Goal: Communication & Community: Ask a question

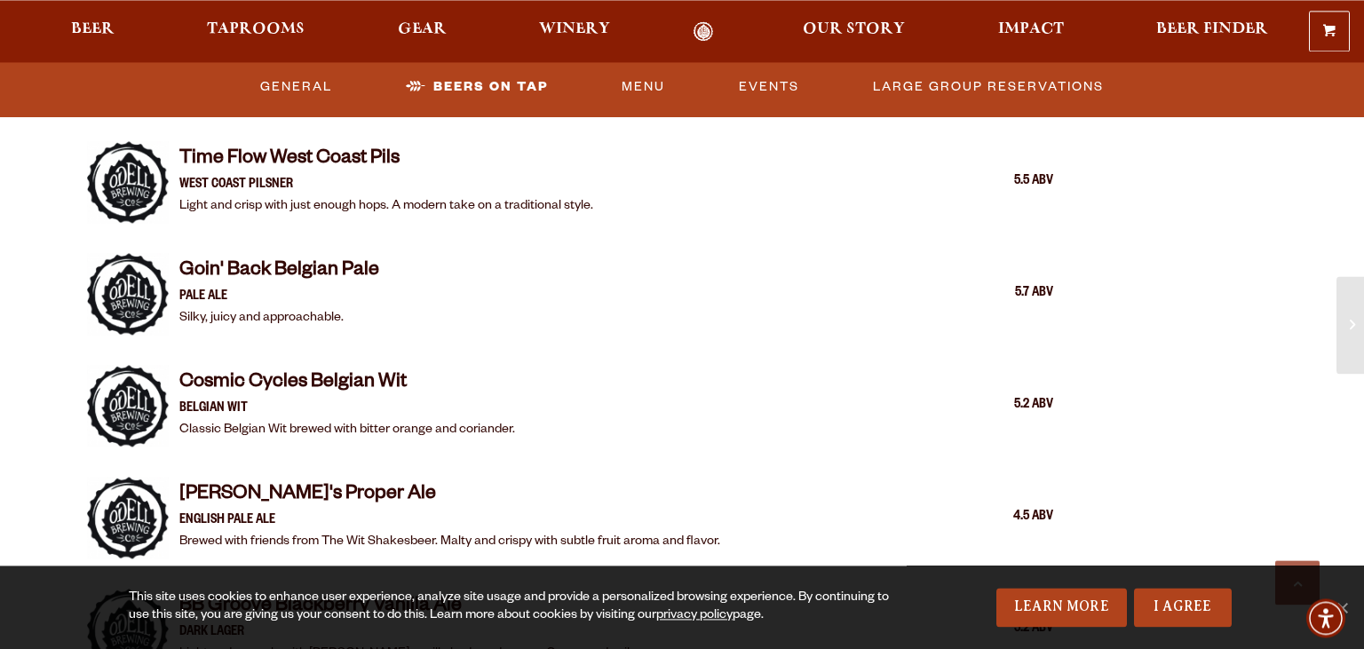
scroll to position [2075, 0]
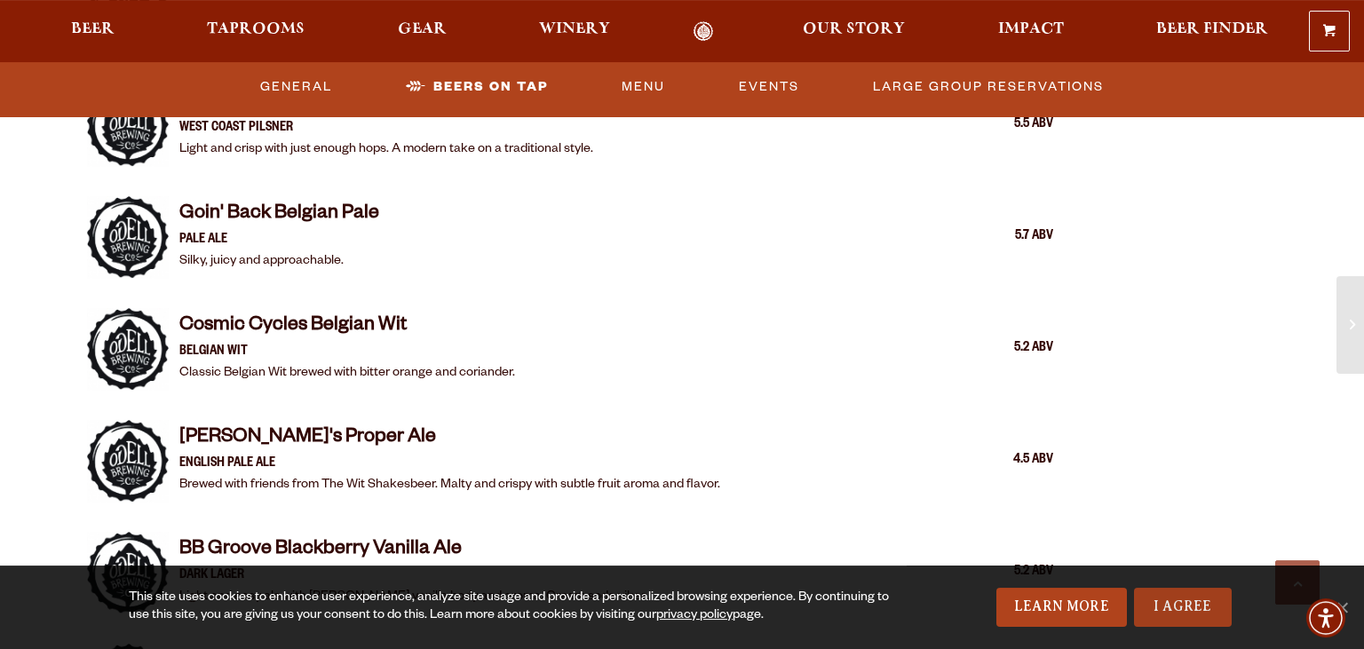
click at [1183, 603] on link "I Agree" at bounding box center [1183, 607] width 98 height 39
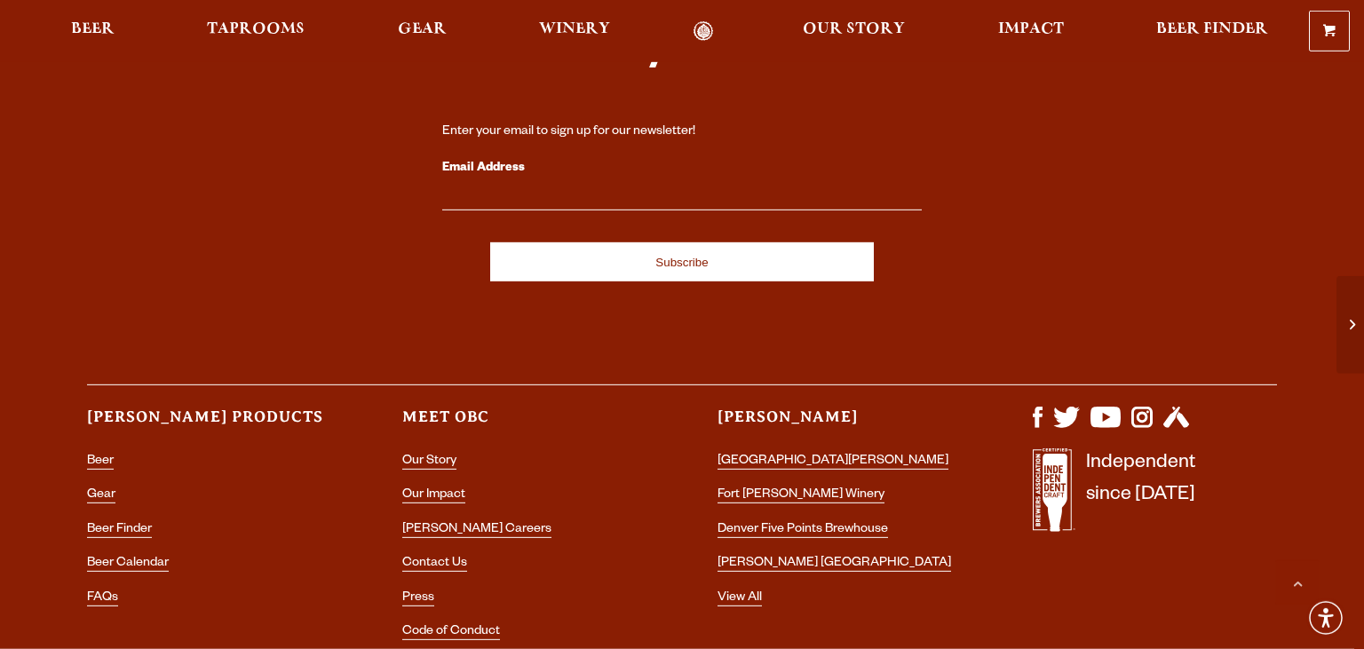
scroll to position [5456, 0]
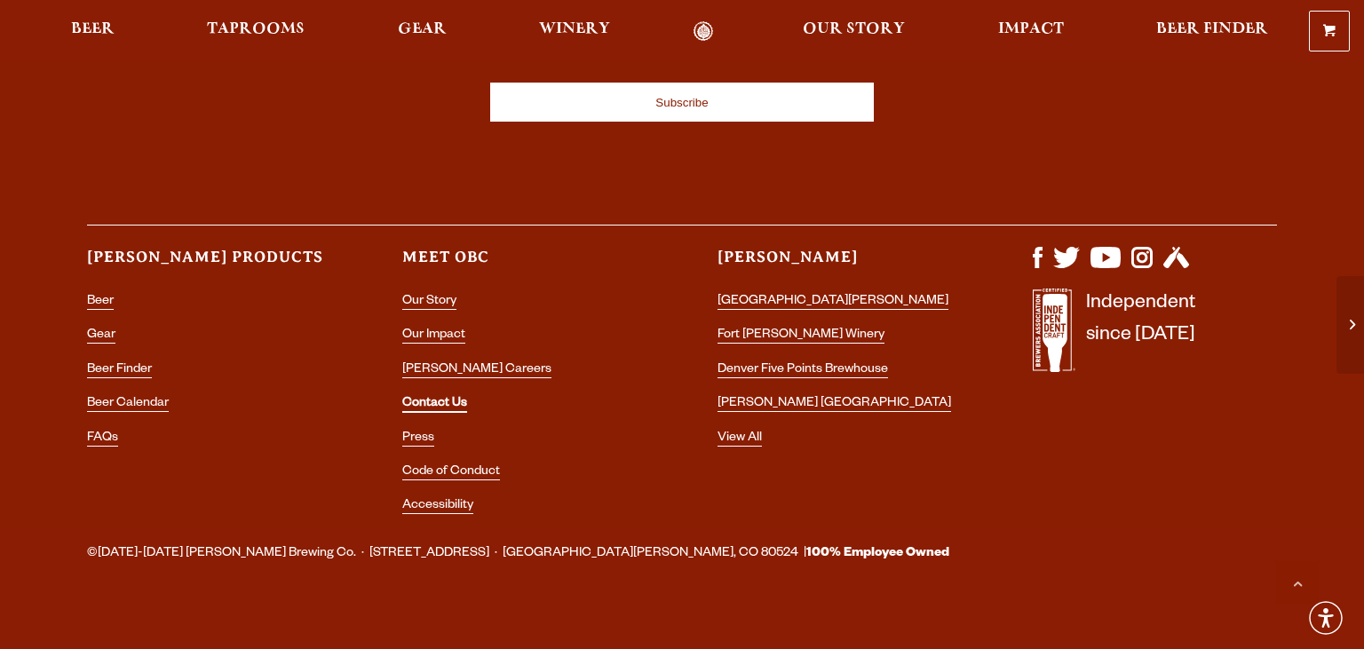
click at [440, 397] on link "Contact Us" at bounding box center [434, 405] width 65 height 16
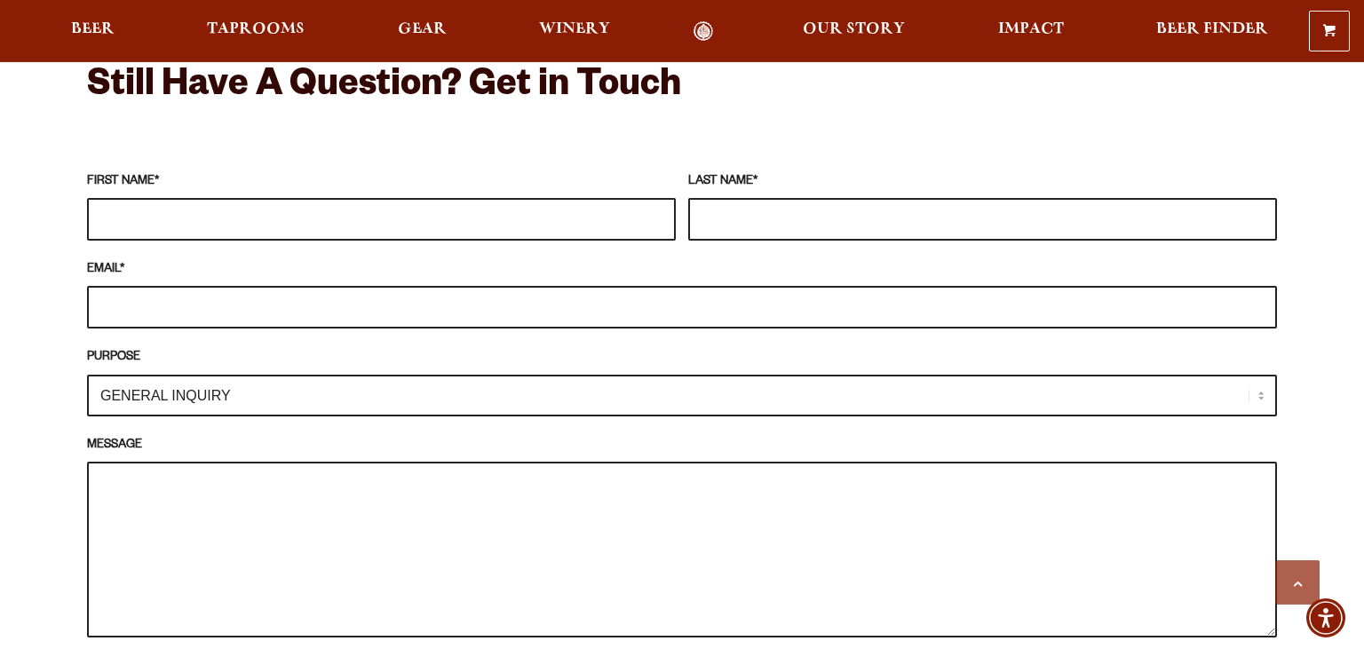
scroll to position [1621, 0]
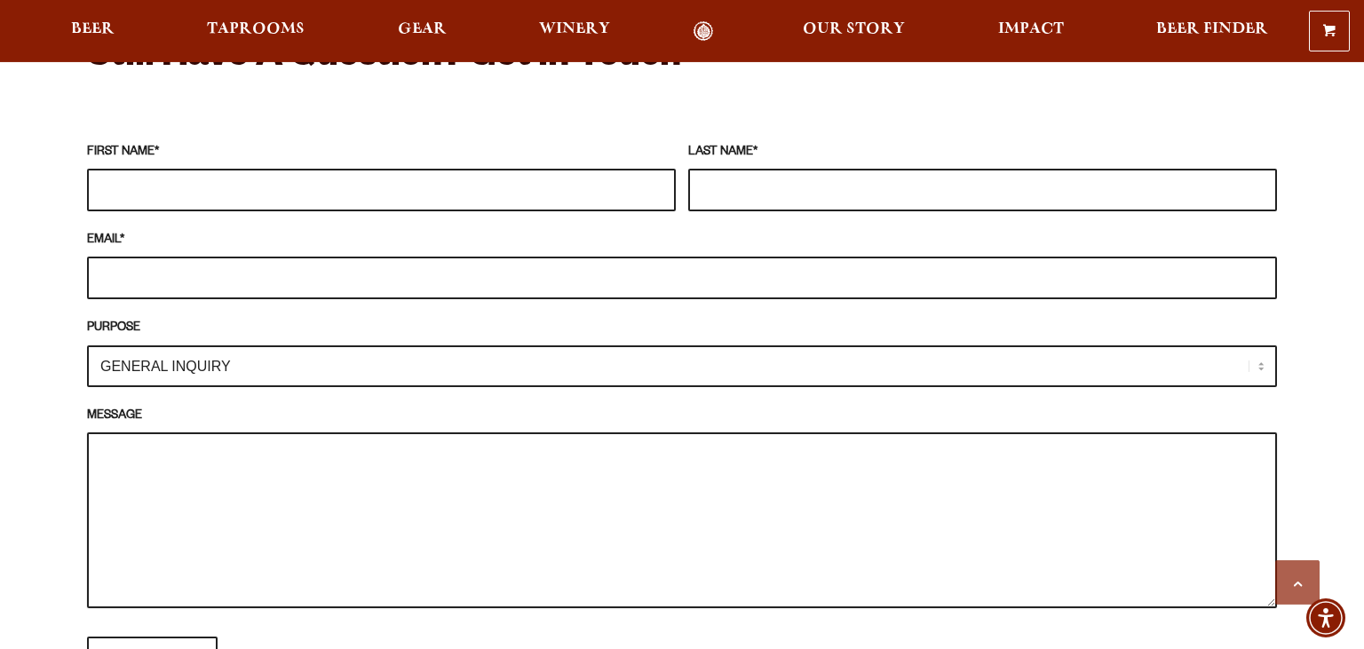
click at [782, 541] on textarea "MESSAGE" at bounding box center [682, 520] width 1190 height 176
paste textarea "My name is [PERSON_NAME]. I am having a surprise family reunion function and wo…"
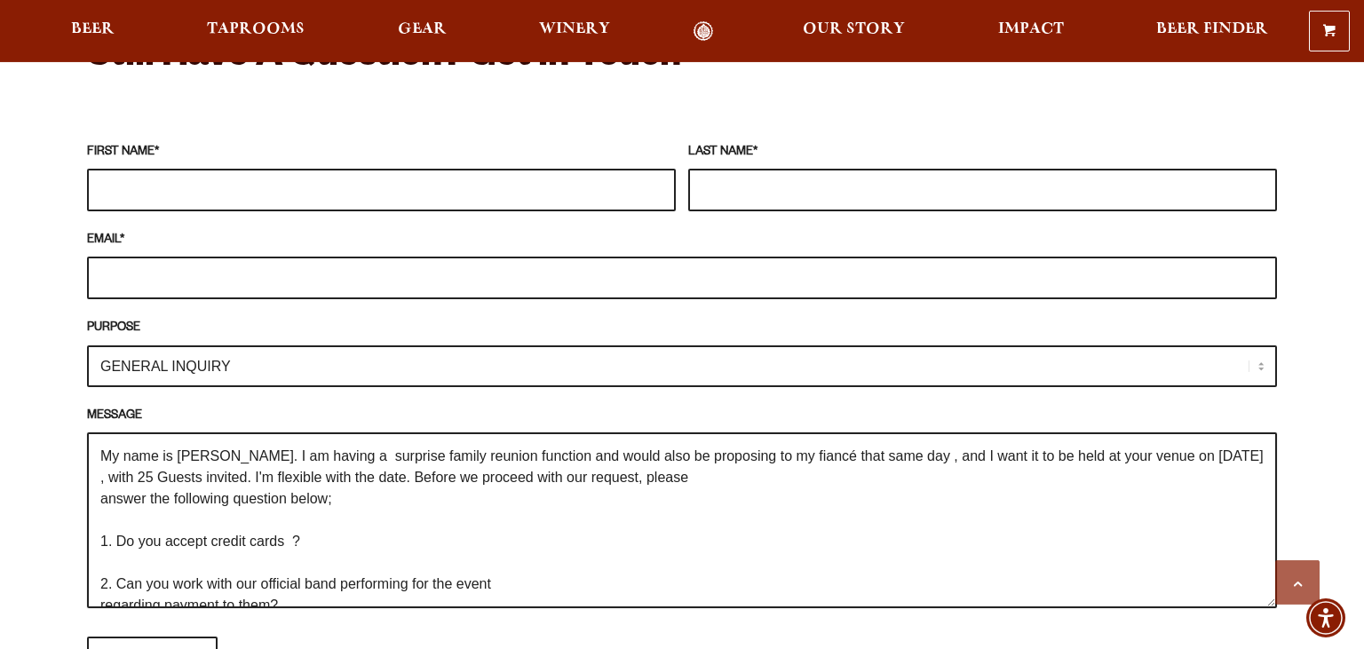
scroll to position [199, 0]
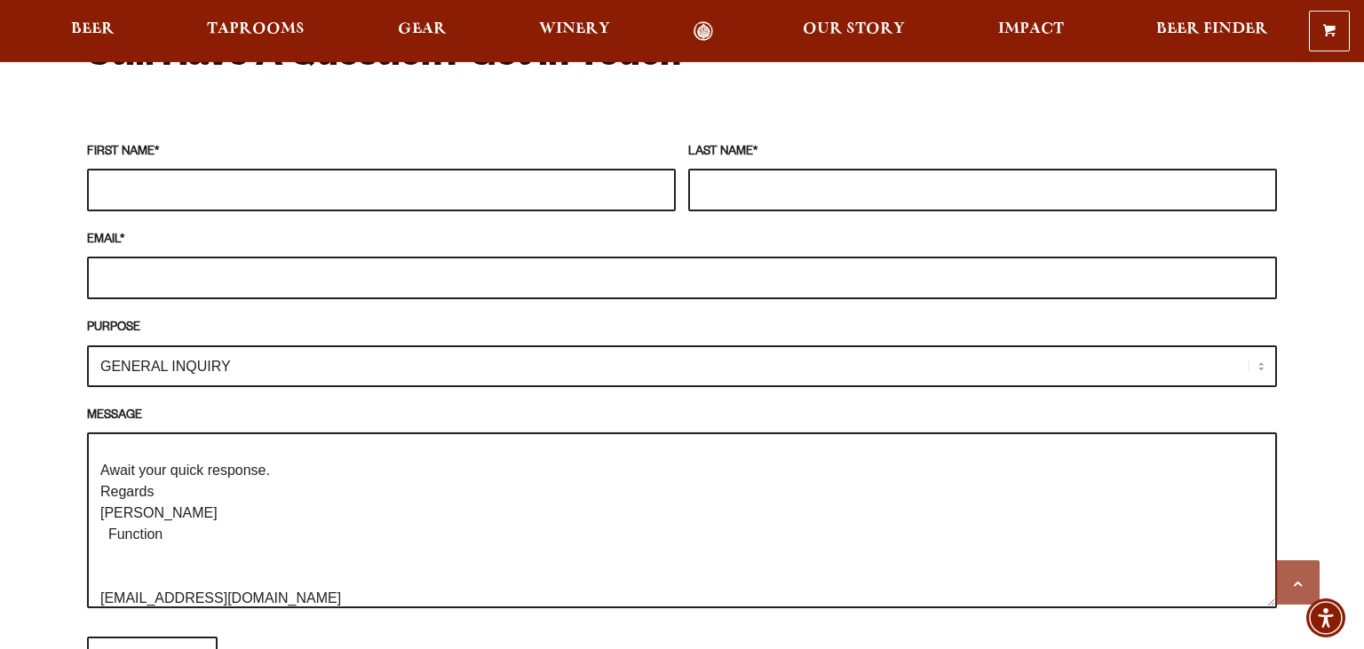
click at [242, 570] on textarea "My name is [PERSON_NAME]. I am having a surprise family reunion function and wo…" at bounding box center [682, 520] width 1190 height 176
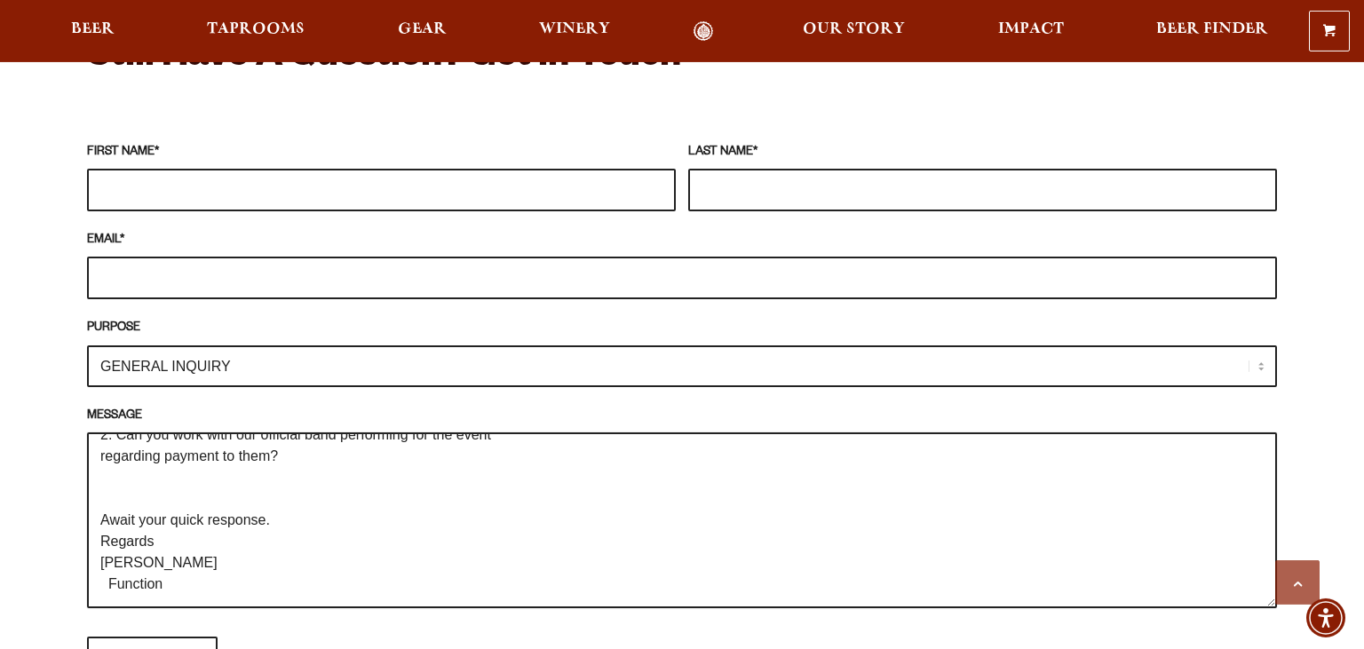
scroll to position [202, 0]
type textarea "My name is [PERSON_NAME]. I am having a surprise family reunion function and wo…"
click at [87, 345] on select "GENERAL INQUIRY TAPROOM / BREWERY WINERY BOOK A TOUR MEDIA INQUIRY GEAR SHOP [P…" at bounding box center [682, 366] width 1190 height 42
click at [223, 351] on select "GENERAL INQUIRY TAPROOM / BREWERY WINERY BOOK A TOUR MEDIA INQUIRY GEAR SHOP [P…" at bounding box center [682, 366] width 1190 height 42
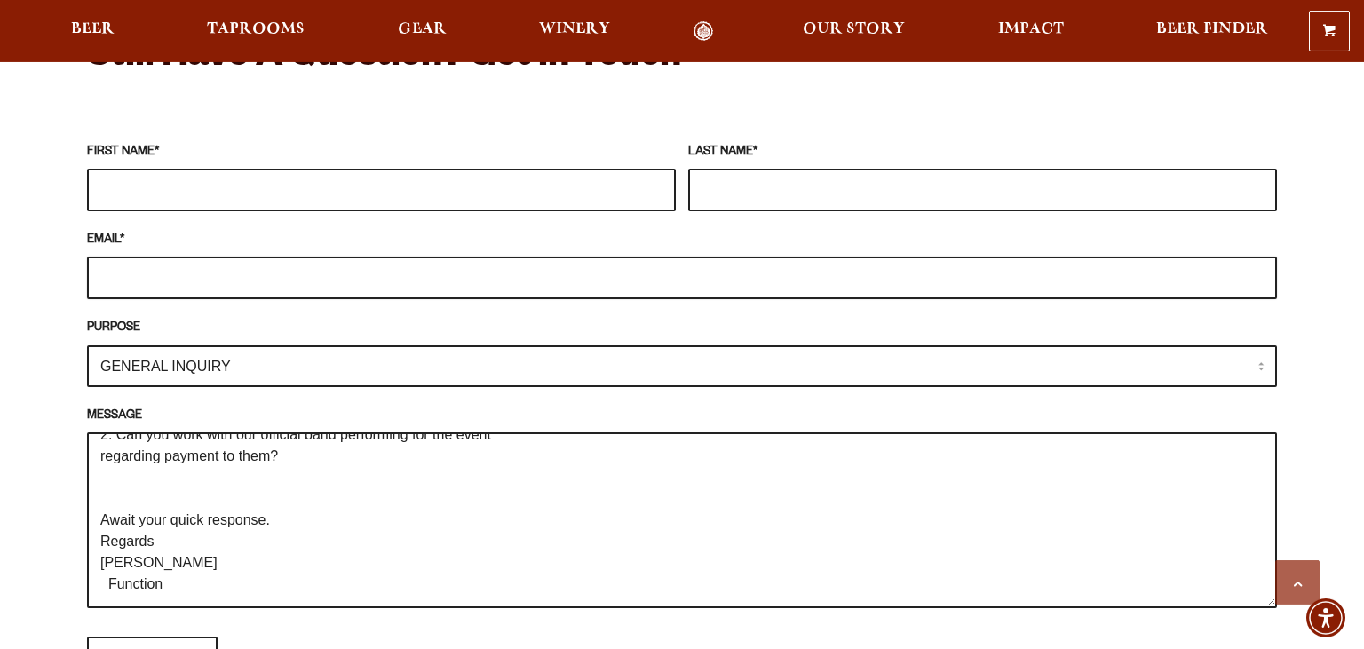
click at [210, 257] on input "EMAIL *" at bounding box center [682, 278] width 1190 height 43
paste input "[EMAIL_ADDRESS][DOMAIN_NAME]"
type input "[EMAIL_ADDRESS][DOMAIN_NAME]"
click at [156, 468] on textarea "My name is [PERSON_NAME]. I am having a surprise family reunion function and wo…" at bounding box center [682, 520] width 1190 height 176
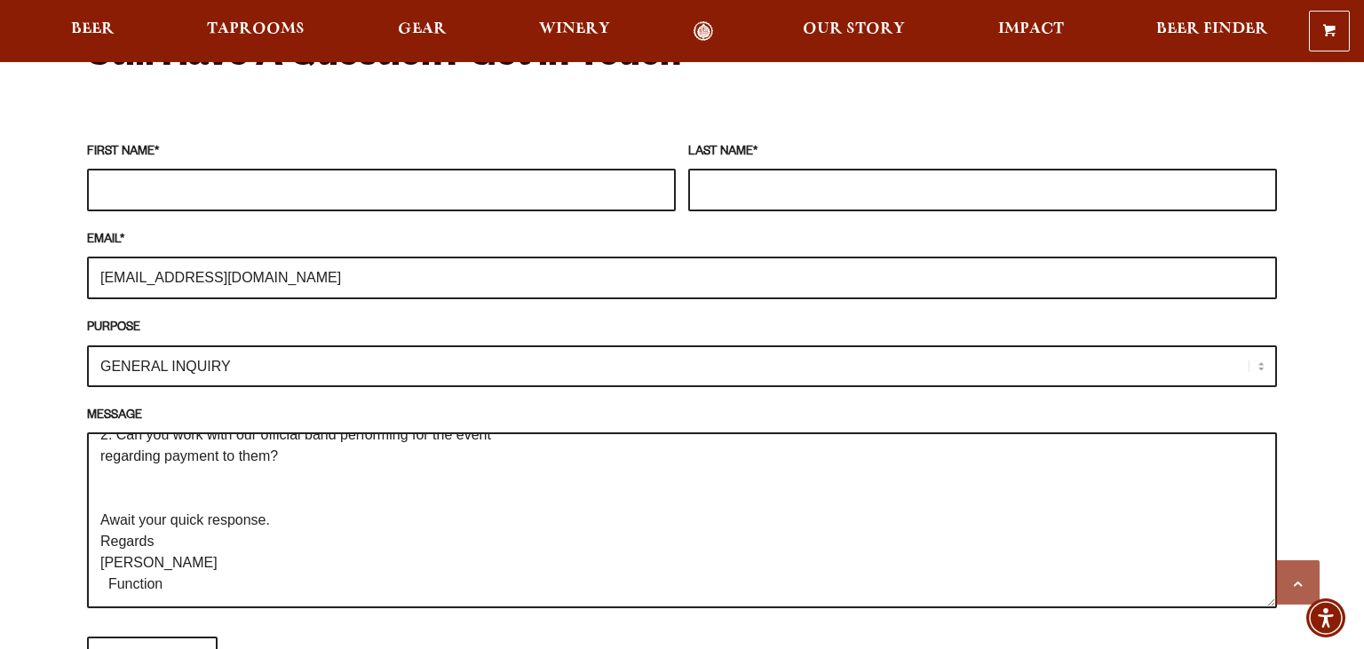
click at [156, 468] on textarea "My name is [PERSON_NAME]. I am having a surprise family reunion function and wo…" at bounding box center [682, 520] width 1190 height 176
click at [302, 169] on input "FIRST NAME *" at bounding box center [381, 190] width 589 height 43
paste input "[PERSON_NAME]"
click at [302, 169] on input "[PERSON_NAME]" at bounding box center [381, 190] width 589 height 43
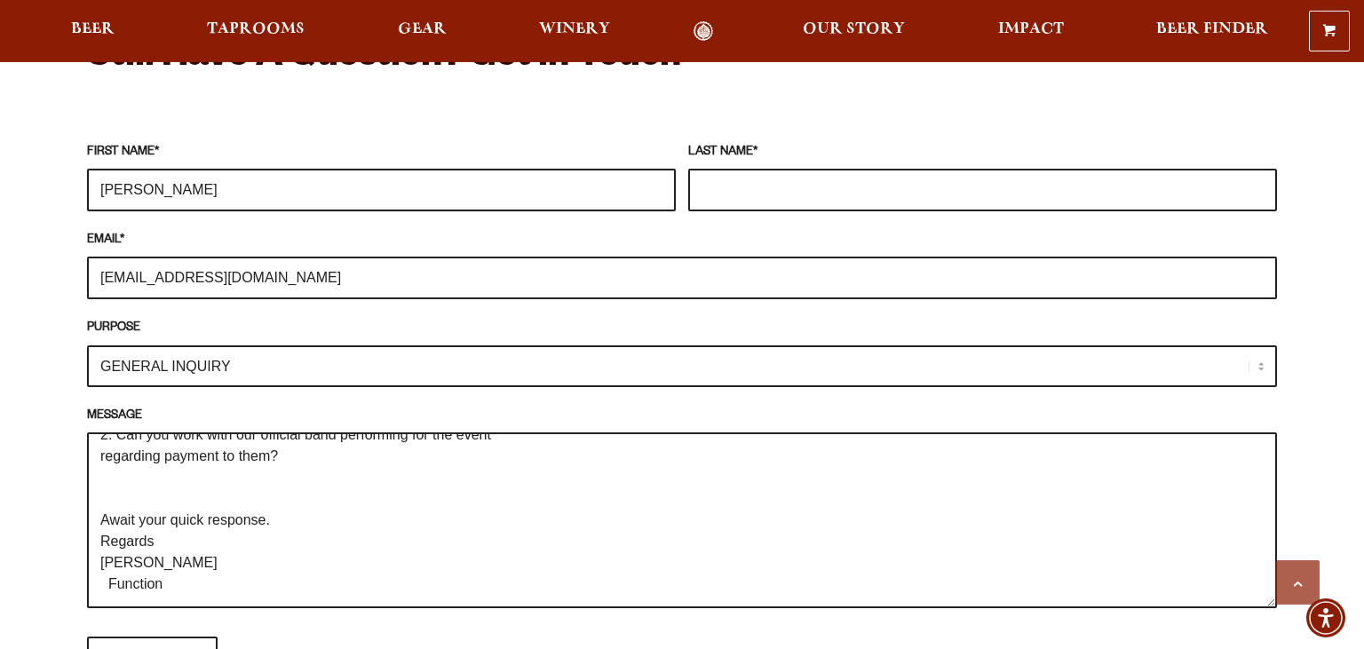
type input "[PERSON_NAME]"
click at [793, 176] on input "LAST NAME *" at bounding box center [982, 190] width 589 height 43
paste input "[PERSON_NAME]"
type input "[PERSON_NAME]"
click at [136, 488] on textarea "My name is [PERSON_NAME]. I am having a surprise family reunion function and wo…" at bounding box center [682, 520] width 1190 height 176
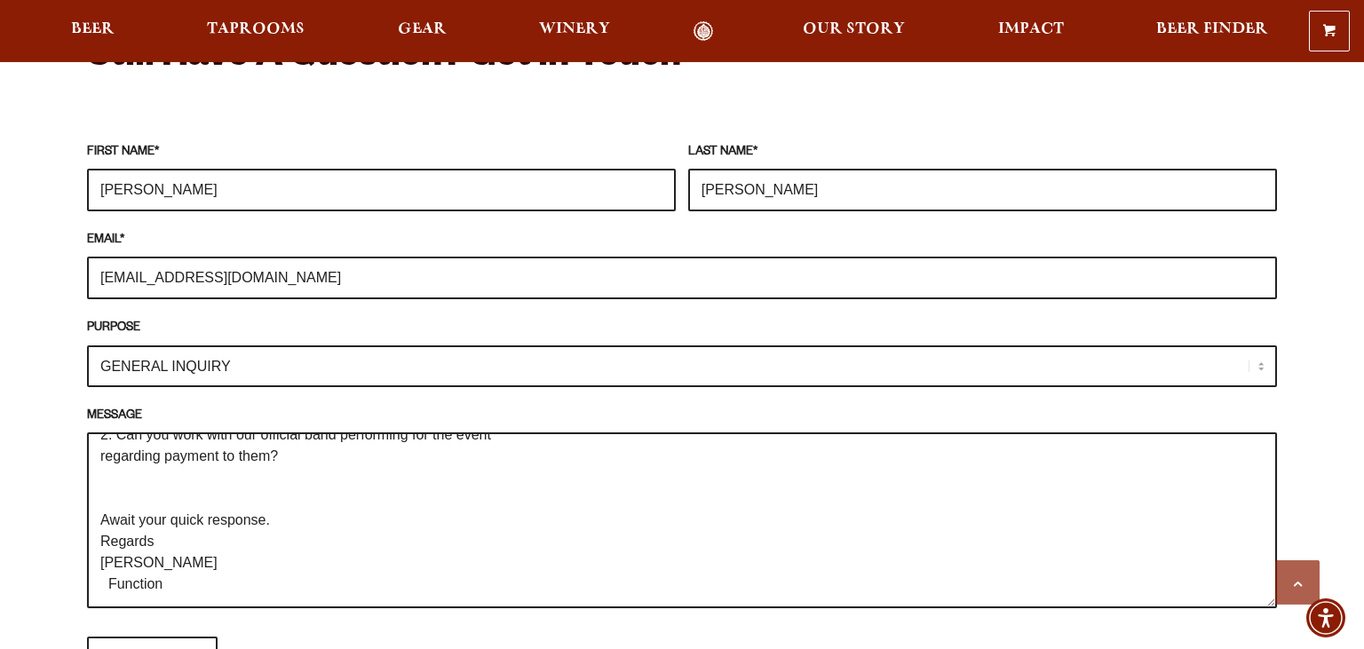
click at [136, 488] on textarea "My name is [PERSON_NAME]. I am having a surprise family reunion function and wo…" at bounding box center [682, 520] width 1190 height 176
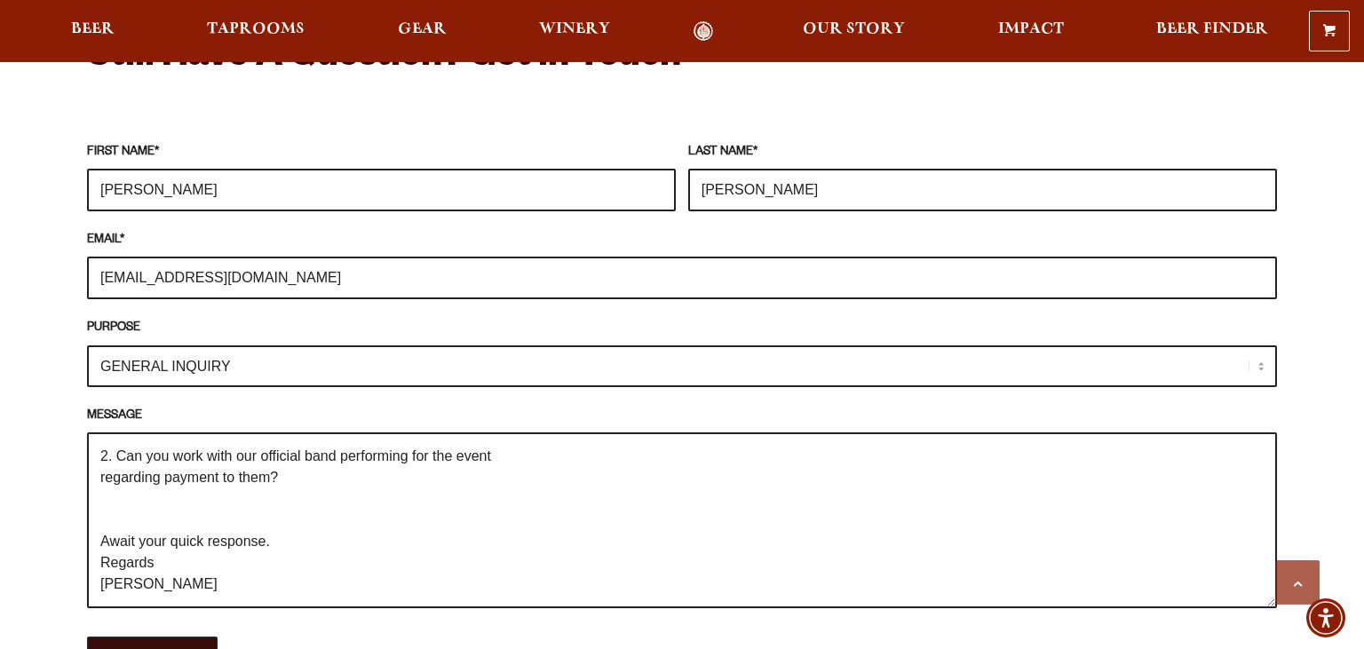
type textarea "My name is [PERSON_NAME]. I am having a surprise family reunion function and wo…"
click at [151, 637] on input "SUBMIT FORM" at bounding box center [152, 660] width 131 height 46
type input "Sending"
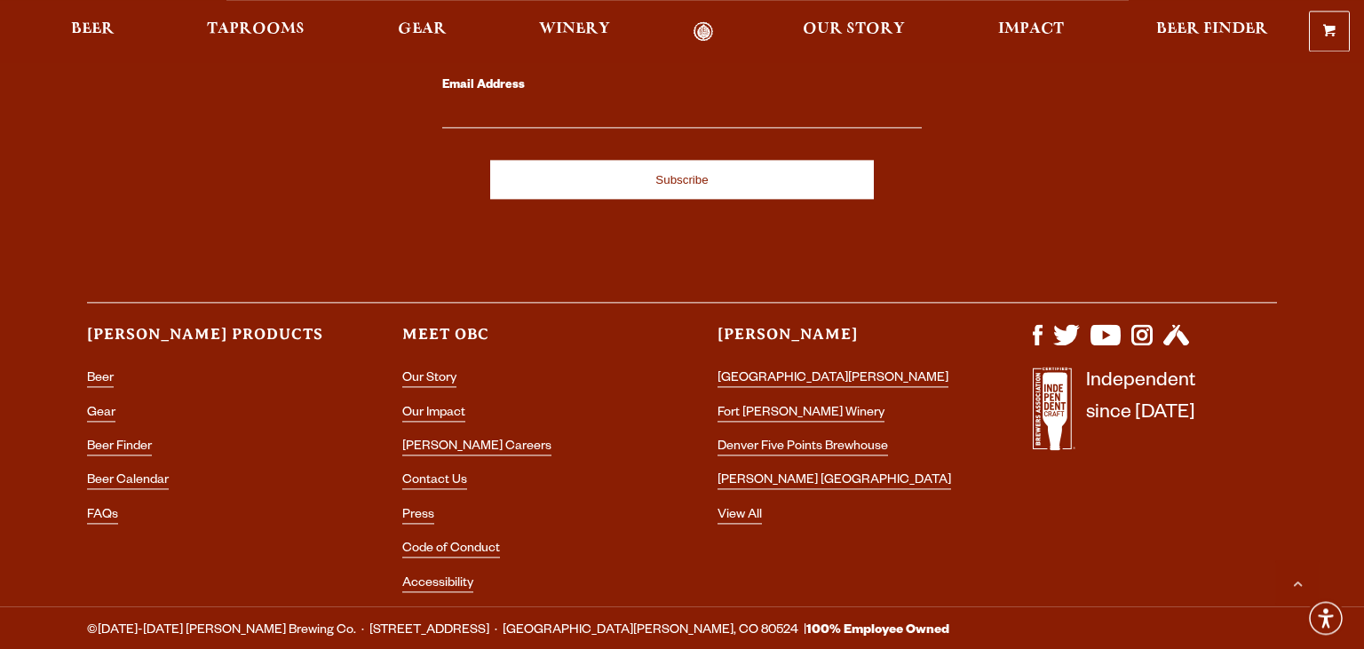
scroll to position [3044, 0]
